Goal: Information Seeking & Learning: Learn about a topic

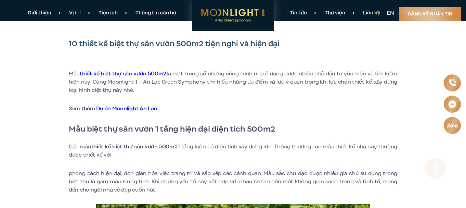
scroll to position [147, 0]
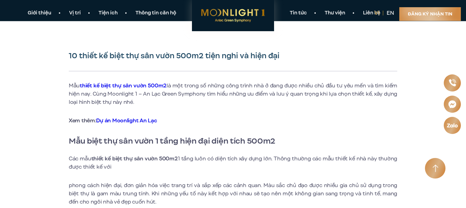
drag, startPoint x: 466, startPoint y: 17, endPoint x: 185, endPoint y: 66, distance: 285.8
click at [185, 66] on div "10 thiết kế biệt thự sân vườn 500m2 tiện nghi và hiện đại" at bounding box center [233, 61] width 329 height 20
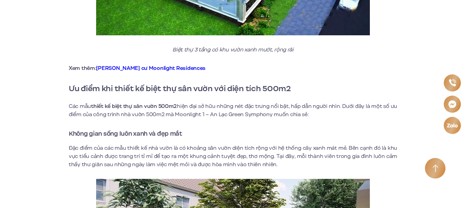
scroll to position [1635, 0]
